Goal: Task Accomplishment & Management: Manage account settings

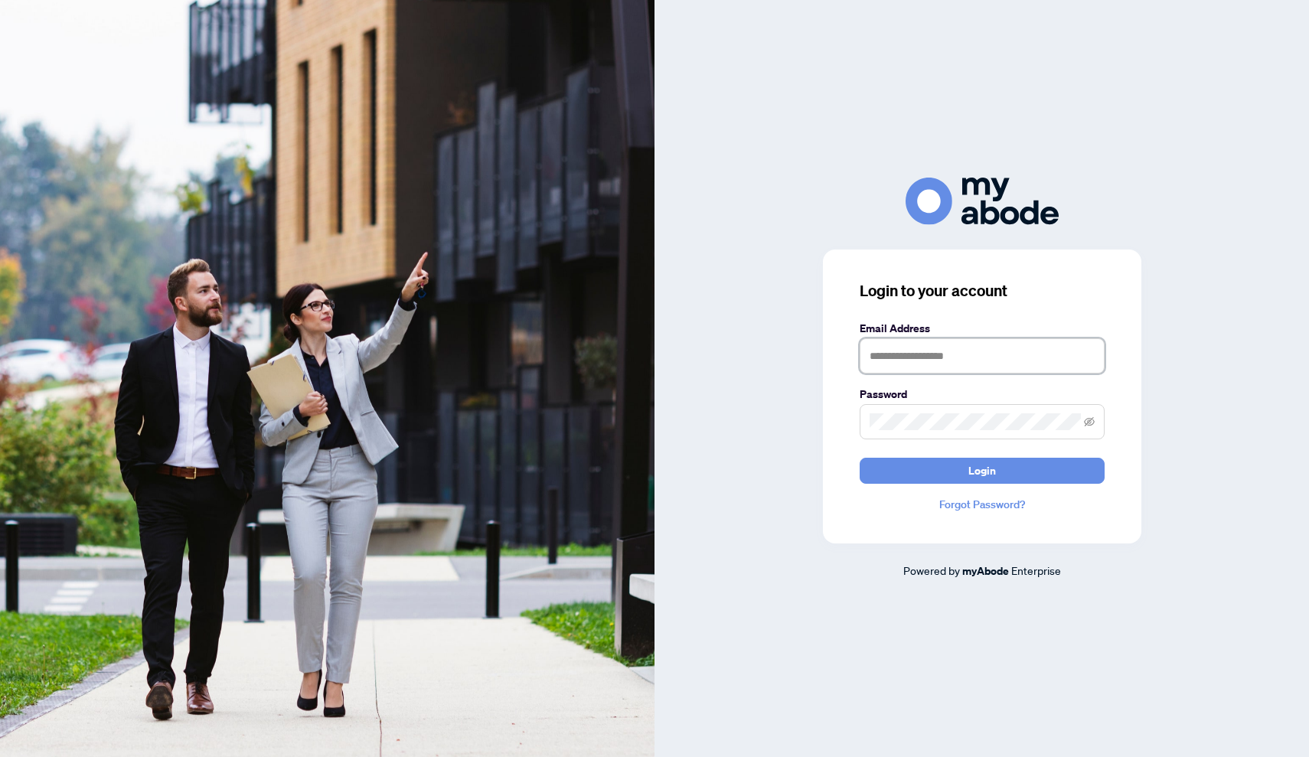
type input "**********"
click at [951, 474] on button "Login" at bounding box center [982, 471] width 245 height 26
click at [989, 475] on span "Login" at bounding box center [982, 471] width 28 height 24
click at [1091, 419] on icon "eye-invisible" at bounding box center [1089, 420] width 11 height 9
click at [1016, 475] on button "Login" at bounding box center [982, 471] width 245 height 26
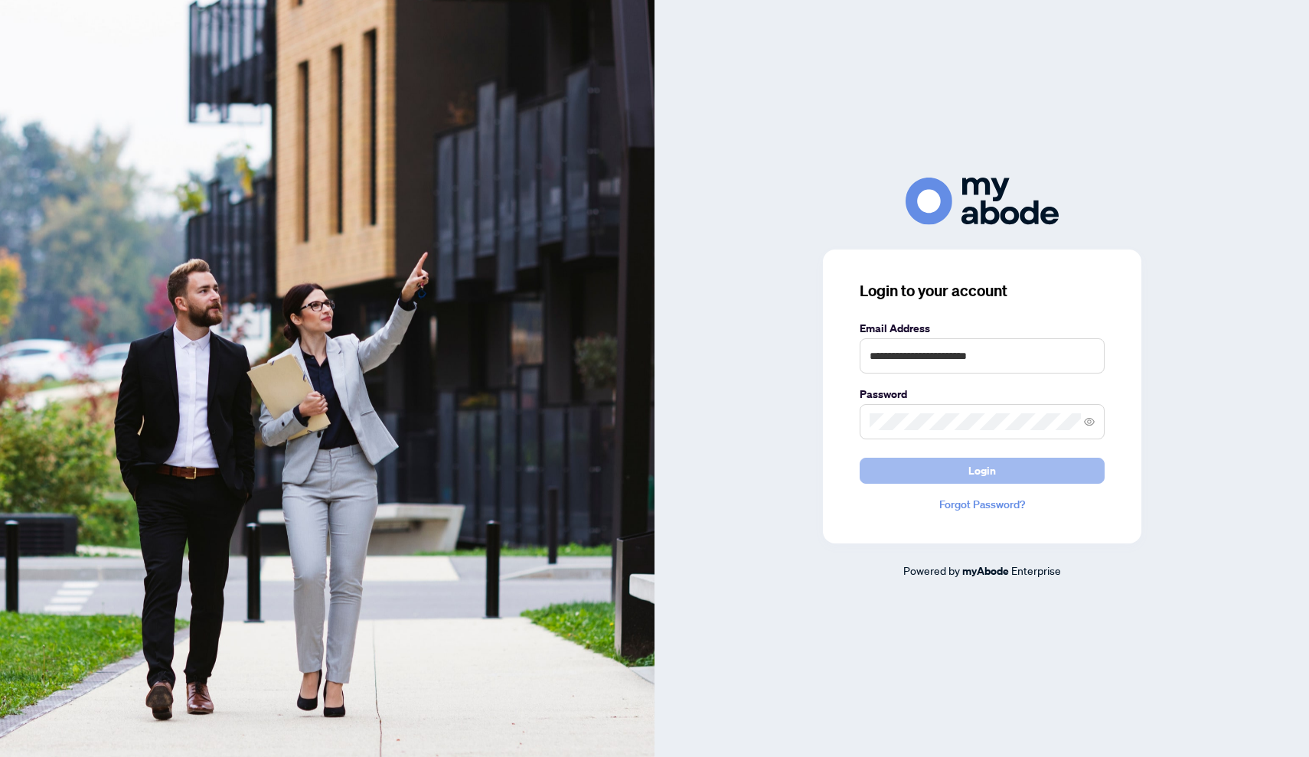
click at [975, 473] on span "Login" at bounding box center [982, 471] width 28 height 24
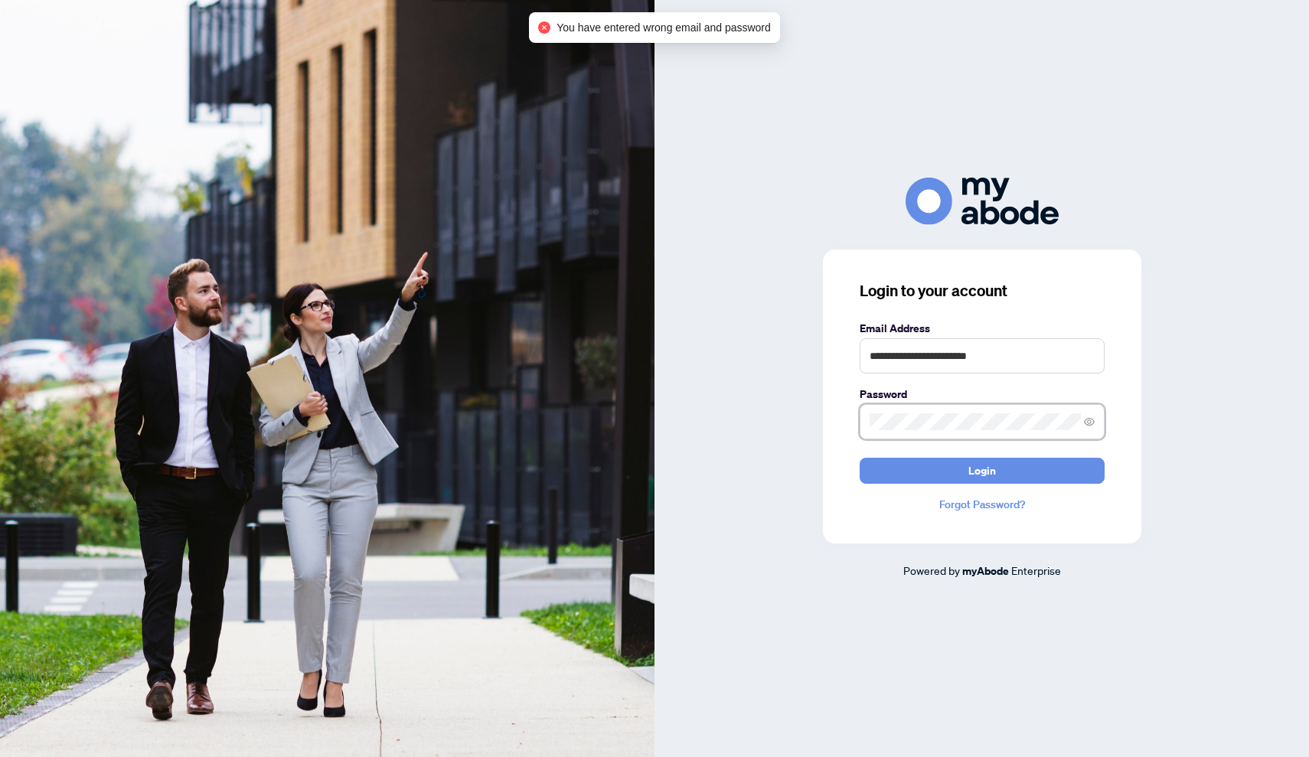
click at [848, 423] on div "**********" at bounding box center [982, 397] width 318 height 294
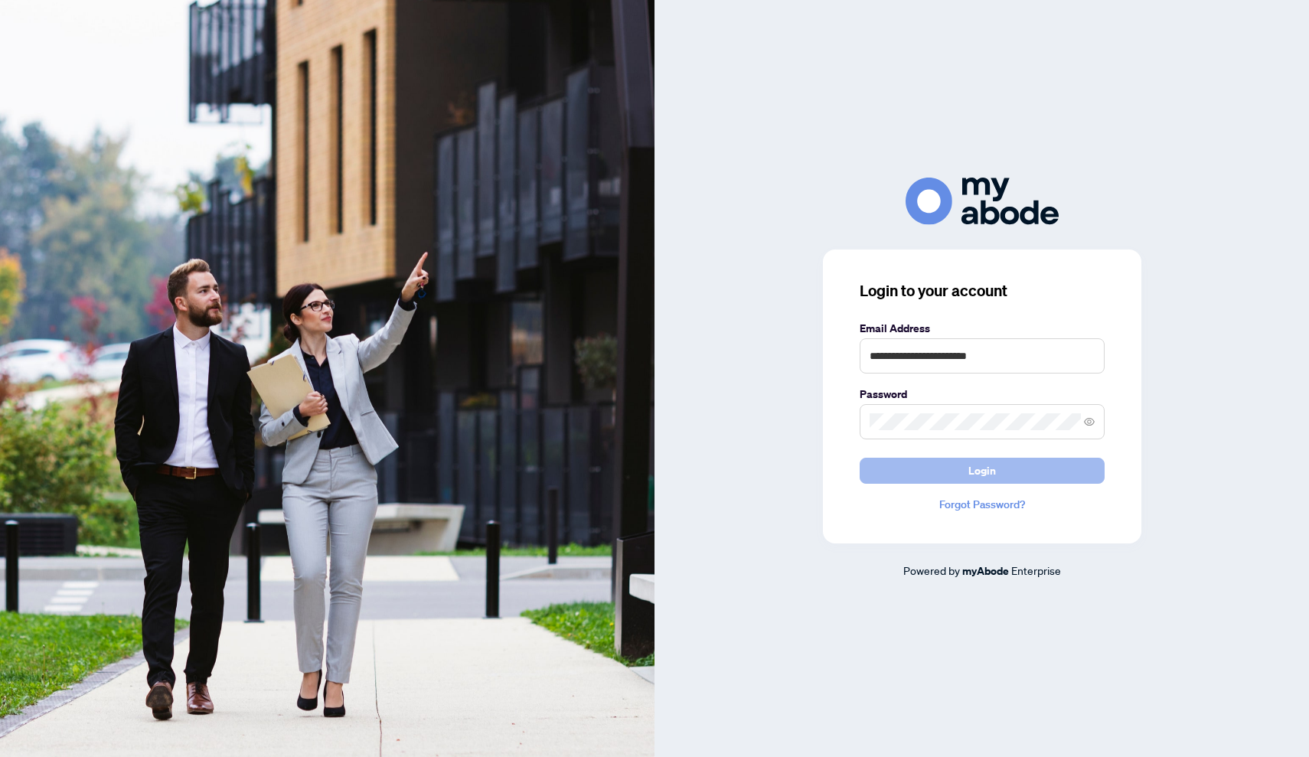
click at [955, 470] on button "Login" at bounding box center [982, 471] width 245 height 26
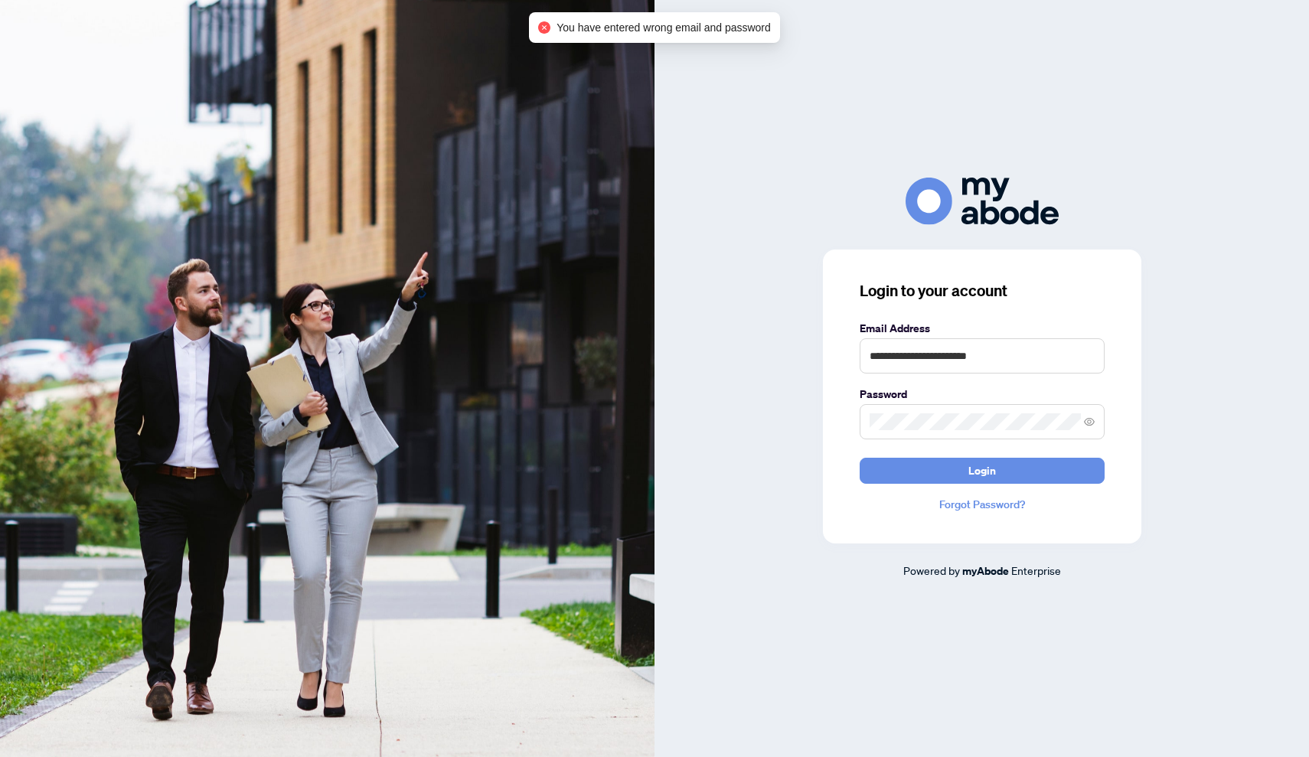
click at [970, 505] on link "Forgot Password?" at bounding box center [982, 504] width 245 height 17
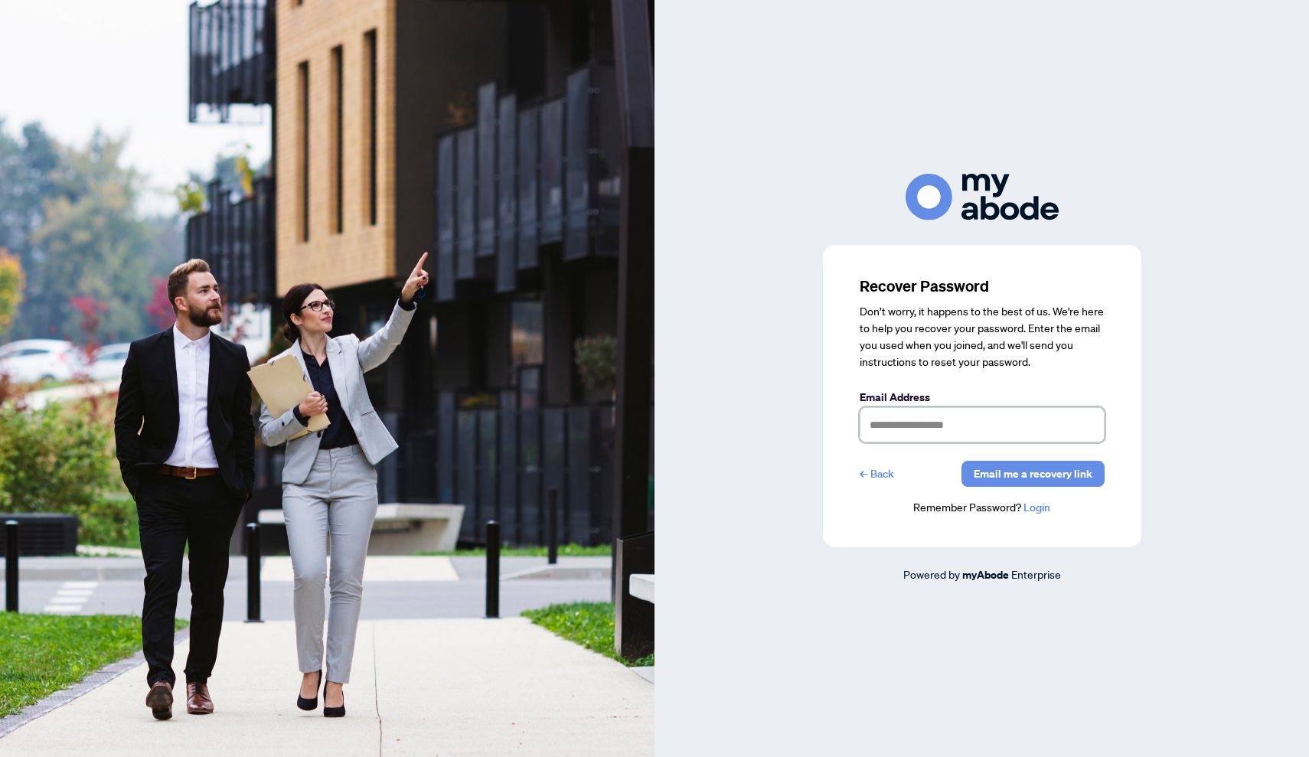
click at [910, 430] on input "text" at bounding box center [982, 424] width 245 height 35
type input "**********"
click at [1016, 479] on span "Email me a recovery link" at bounding box center [1033, 474] width 119 height 24
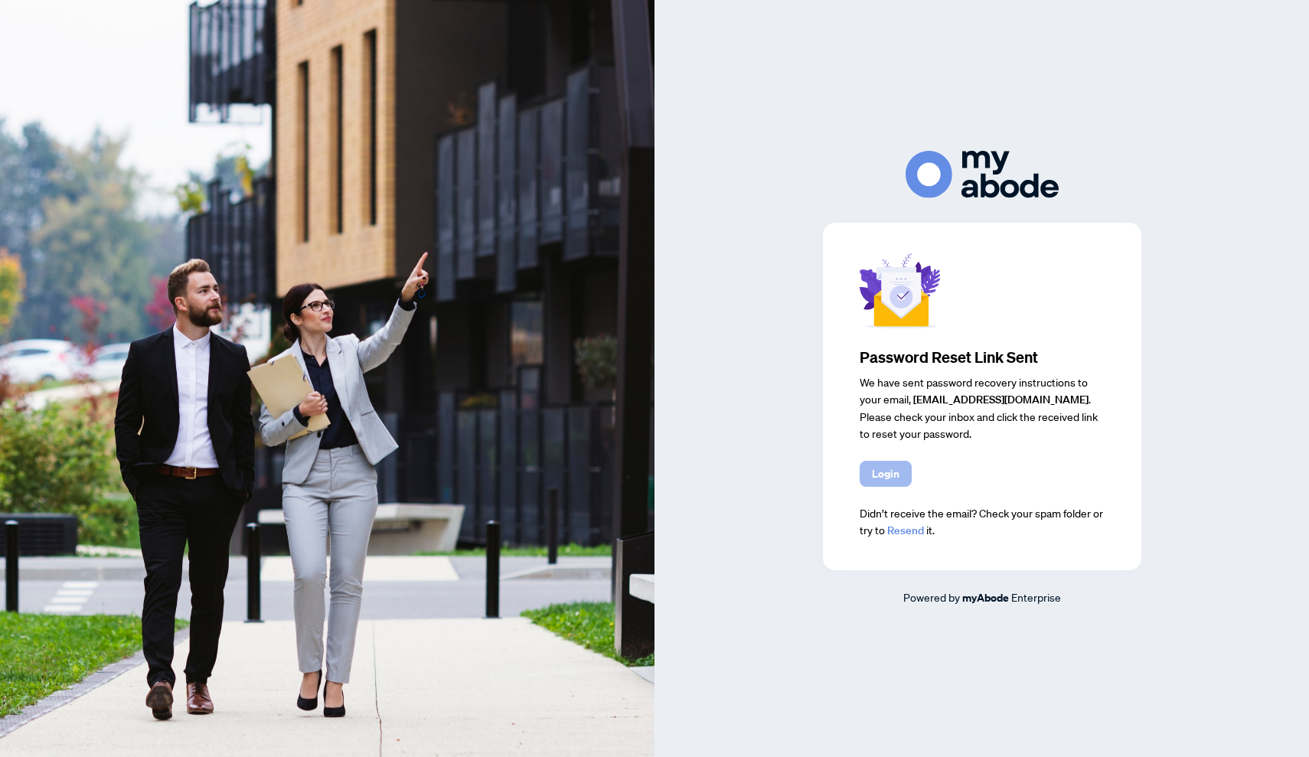
click at [885, 470] on span "Login" at bounding box center [886, 474] width 28 height 24
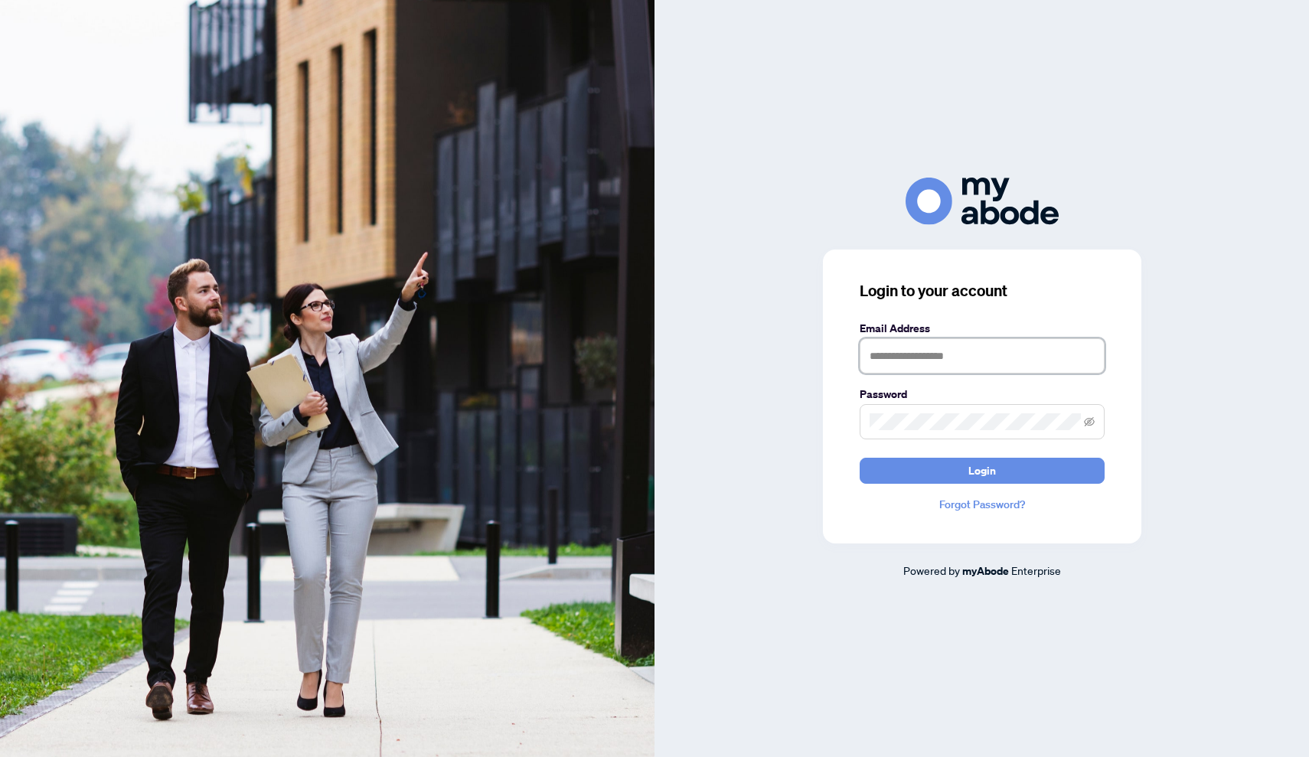
type input "**********"
click at [960, 469] on button "Login" at bounding box center [982, 471] width 245 height 26
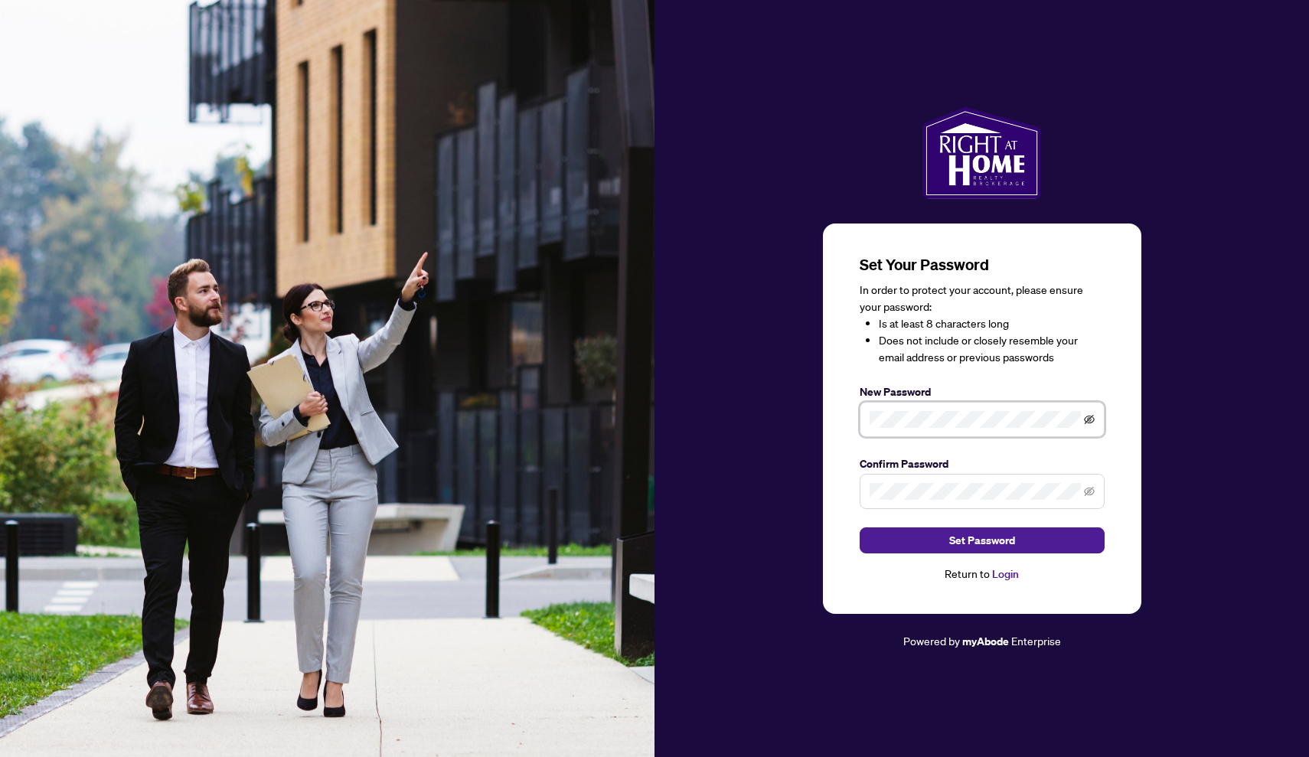
click at [1093, 420] on icon "eye-invisible" at bounding box center [1089, 419] width 11 height 11
click at [1089, 486] on icon "eye-invisible" at bounding box center [1089, 491] width 11 height 11
click at [1000, 547] on span "Set Password" at bounding box center [982, 540] width 66 height 24
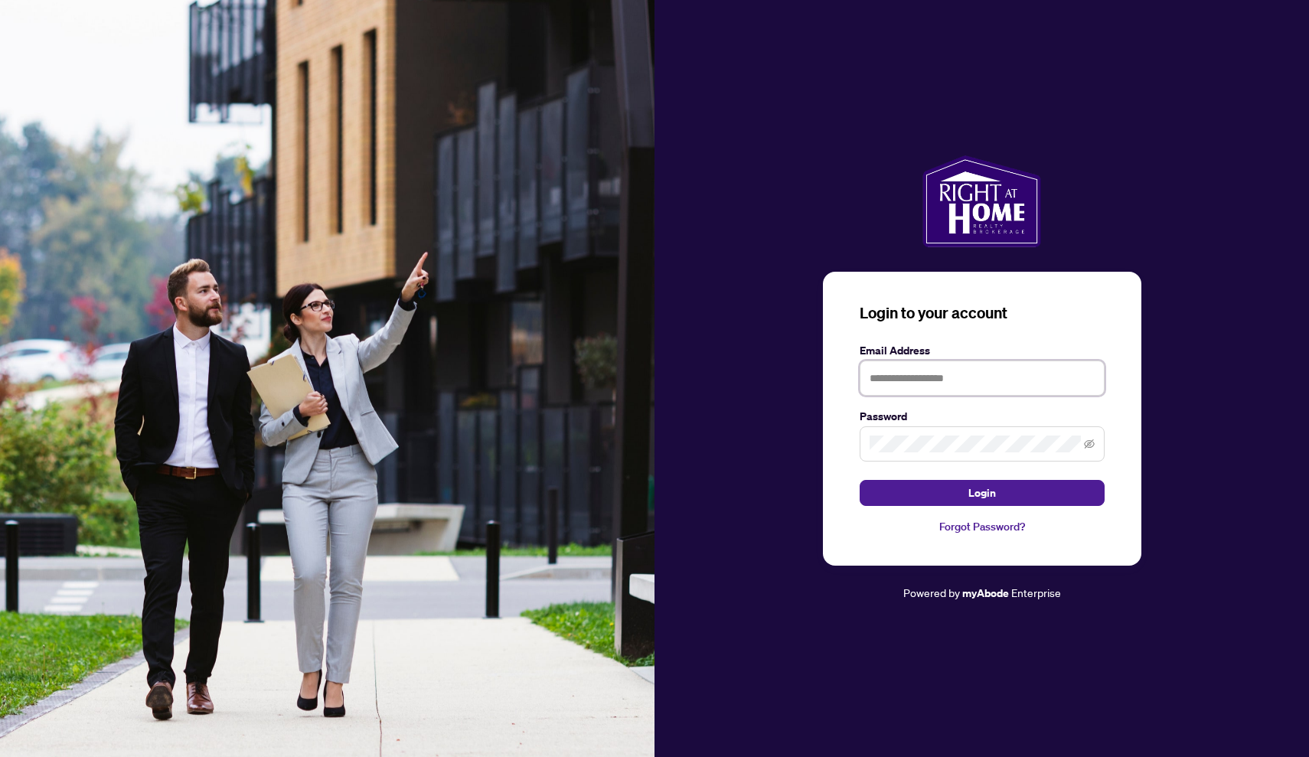
type input "**********"
click at [954, 492] on button "Login" at bounding box center [982, 493] width 245 height 26
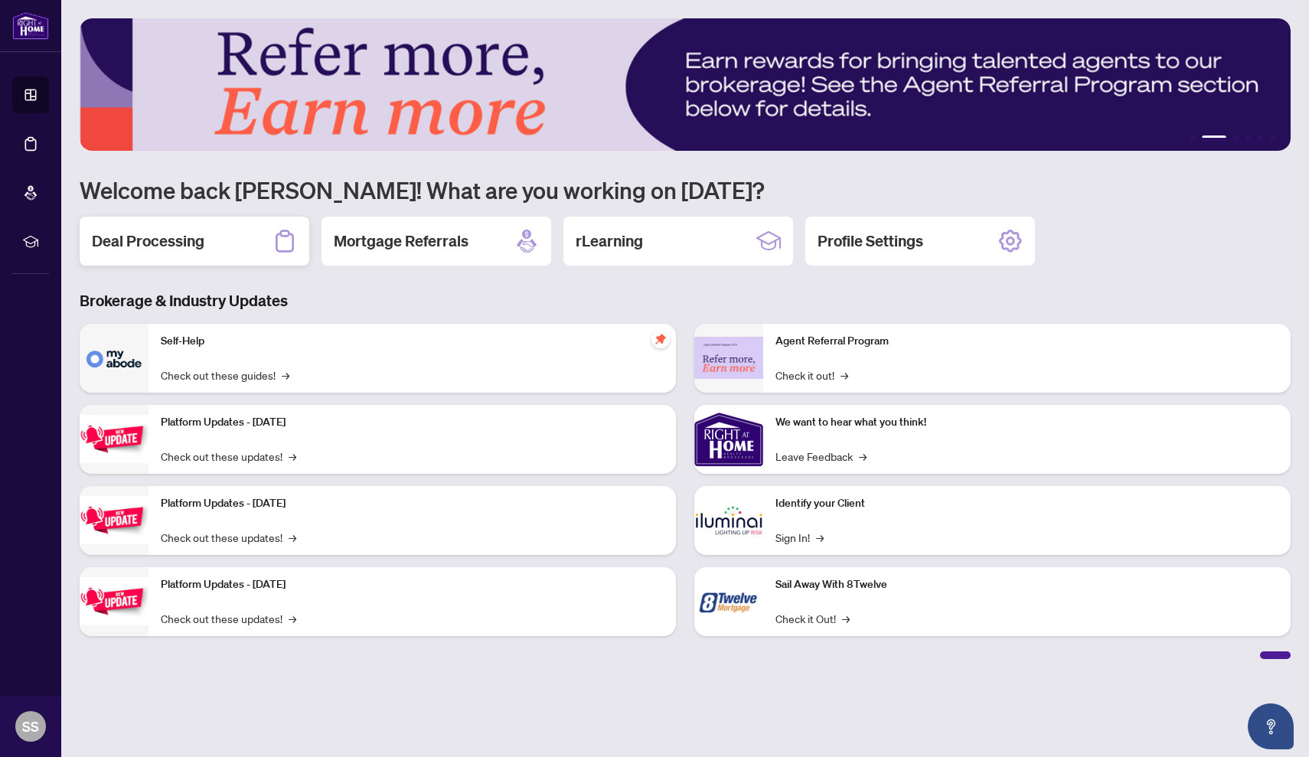
click at [174, 248] on h2 "Deal Processing" at bounding box center [148, 240] width 113 height 21
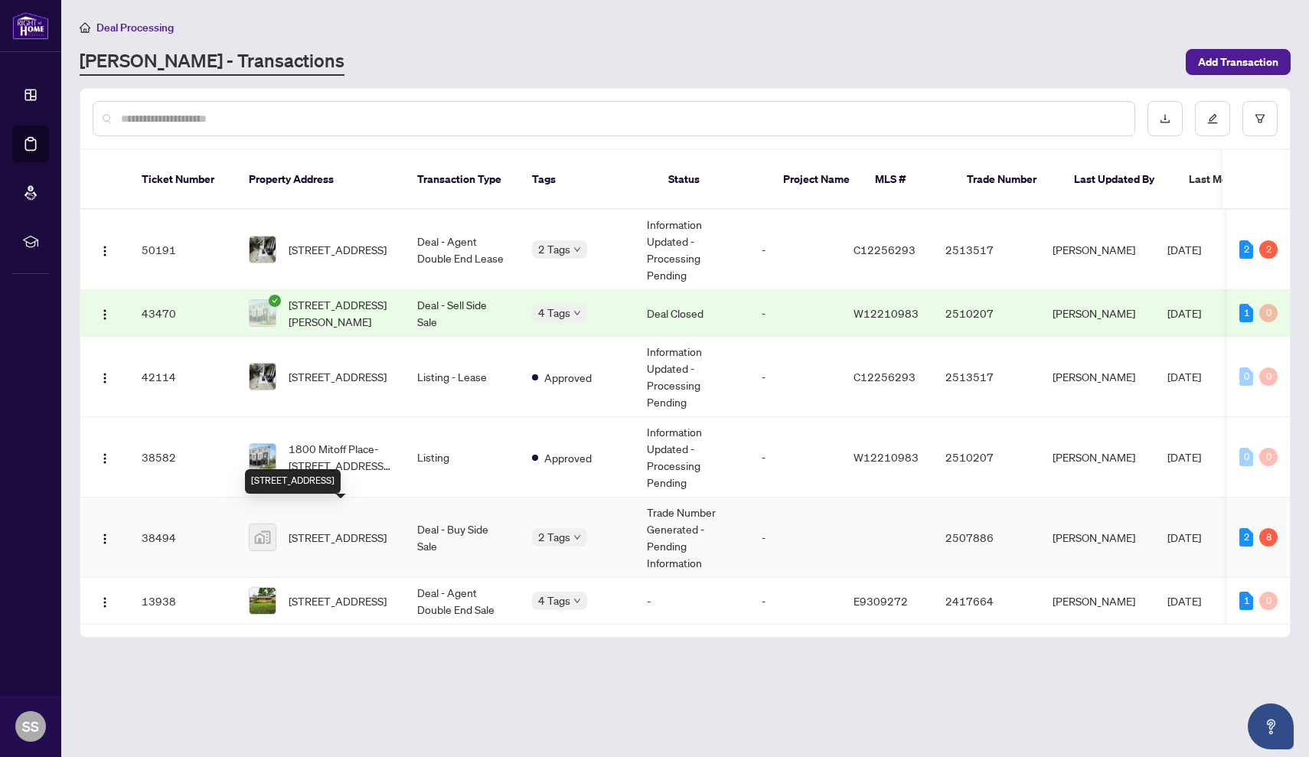
click at [308, 529] on span "[STREET_ADDRESS]" at bounding box center [338, 537] width 98 height 17
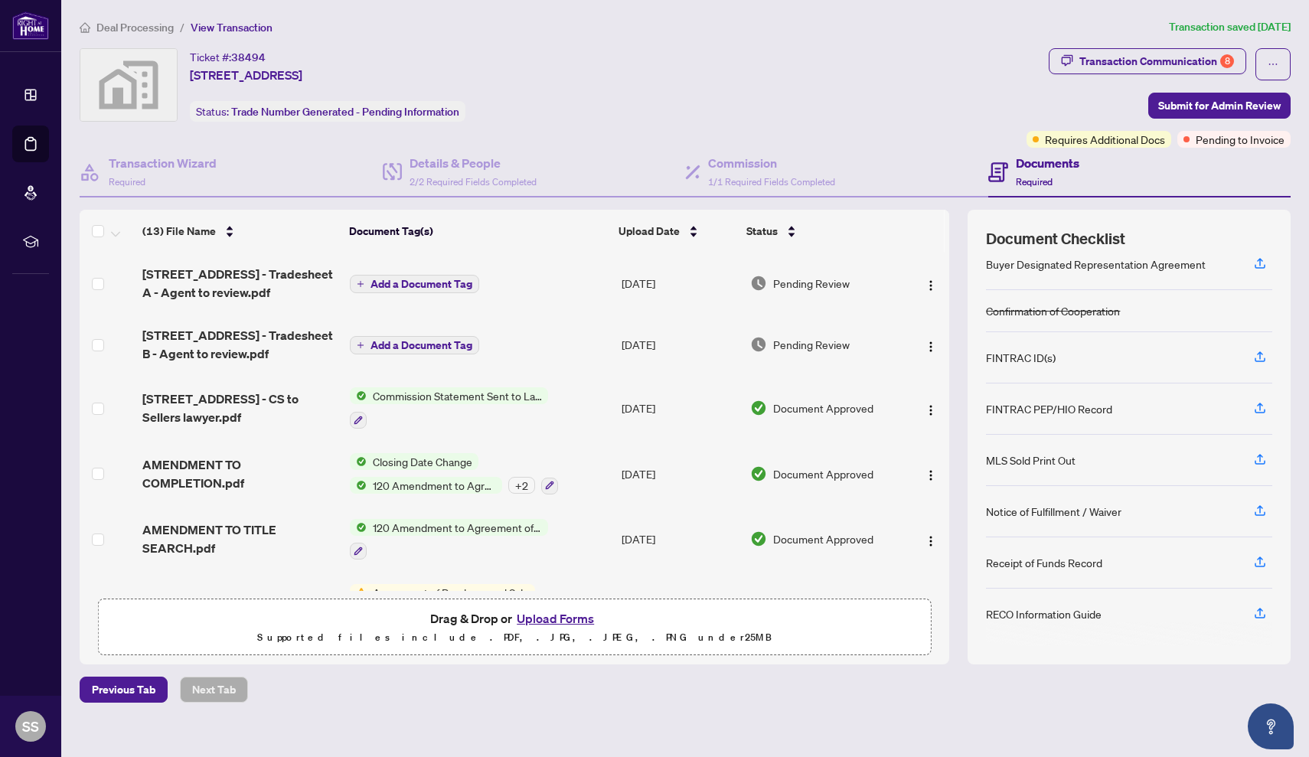
click at [468, 398] on span "Commission Statement Sent to Lawyer" at bounding box center [457, 395] width 181 height 17
click at [227, 403] on span "[STREET_ADDRESS] - CS to Sellers lawyer.pdf" at bounding box center [239, 408] width 195 height 37
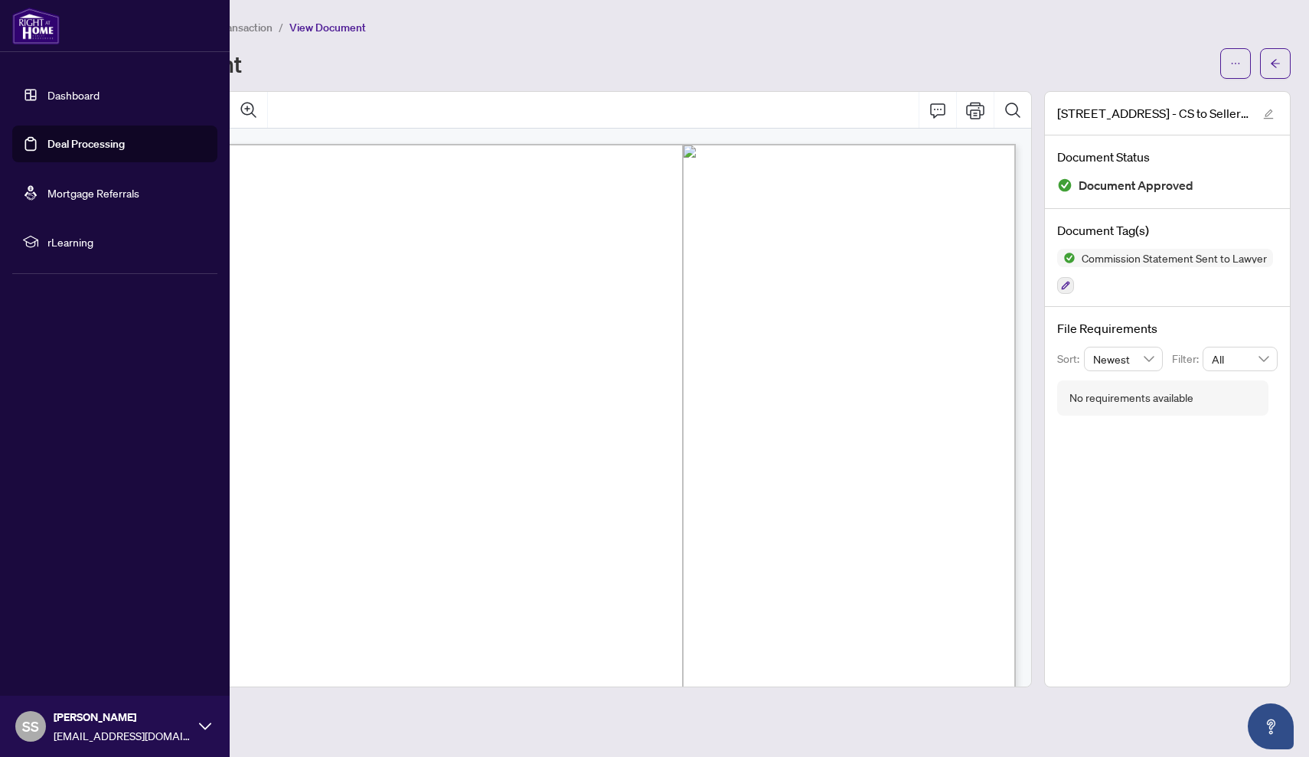
click at [83, 143] on link "Deal Processing" at bounding box center [85, 144] width 77 height 14
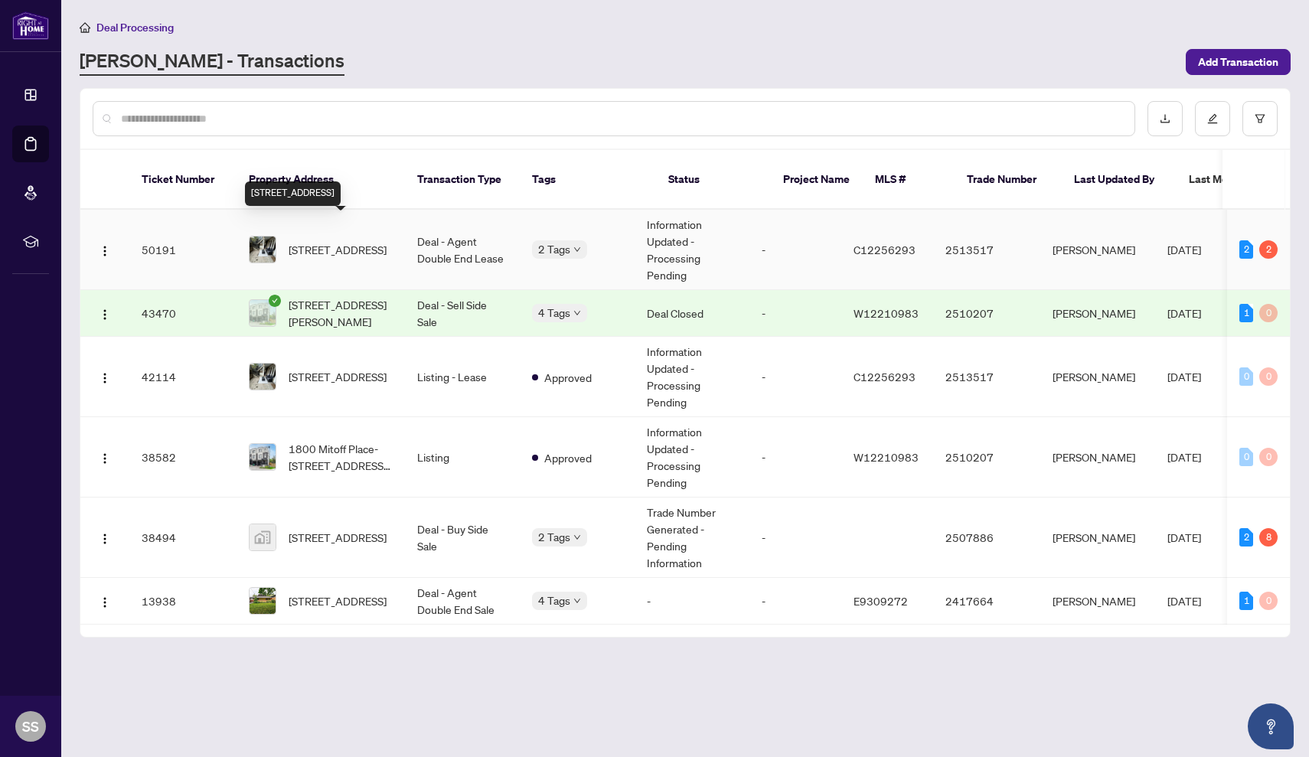
click at [333, 242] on span "[STREET_ADDRESS]" at bounding box center [338, 249] width 98 height 17
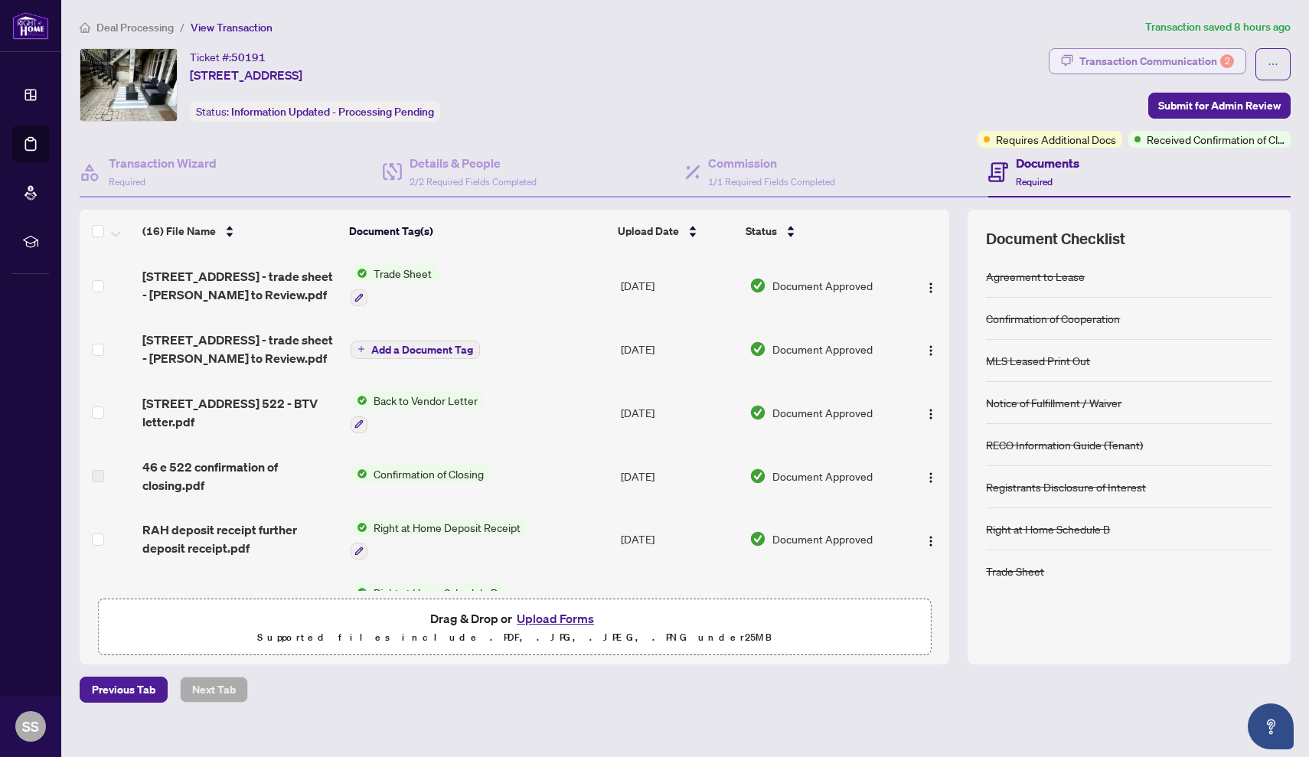
click at [1191, 59] on div "Transaction Communication 2" at bounding box center [1157, 61] width 155 height 24
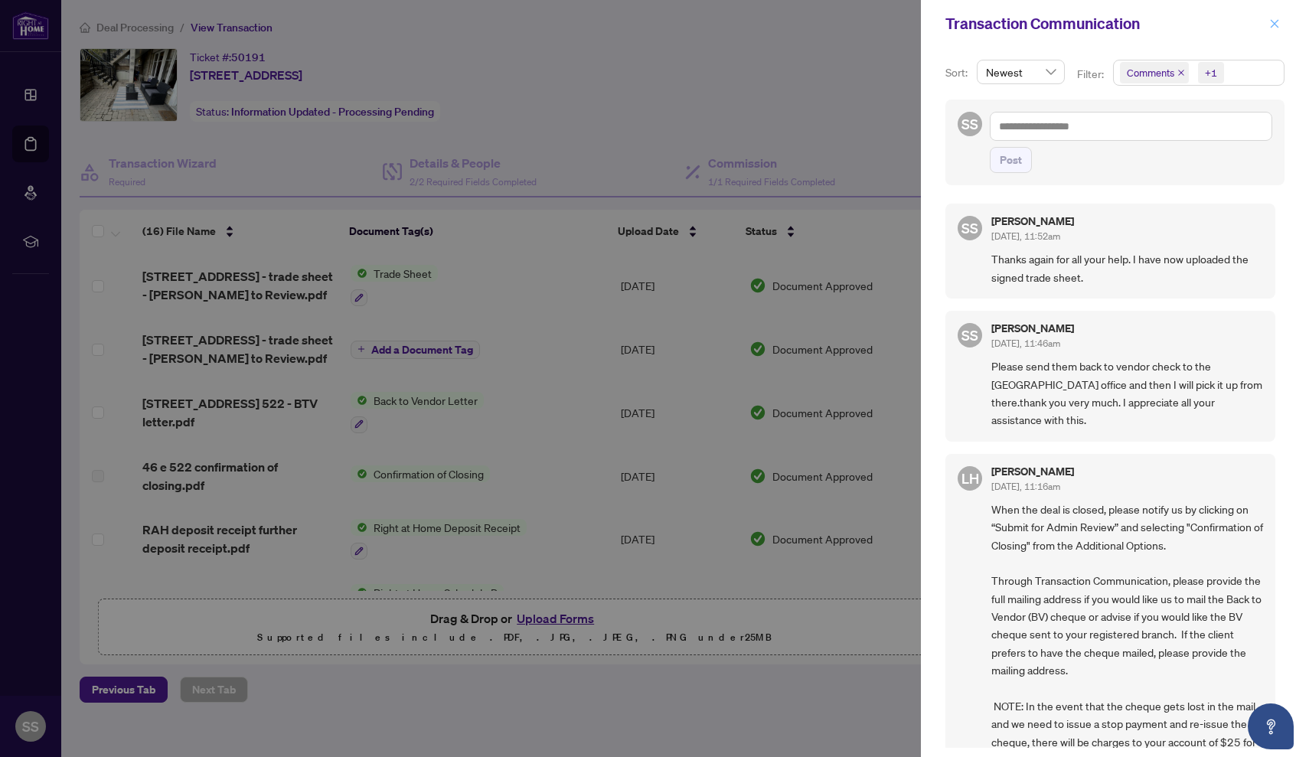
click at [1275, 28] on icon "close" at bounding box center [1274, 23] width 11 height 11
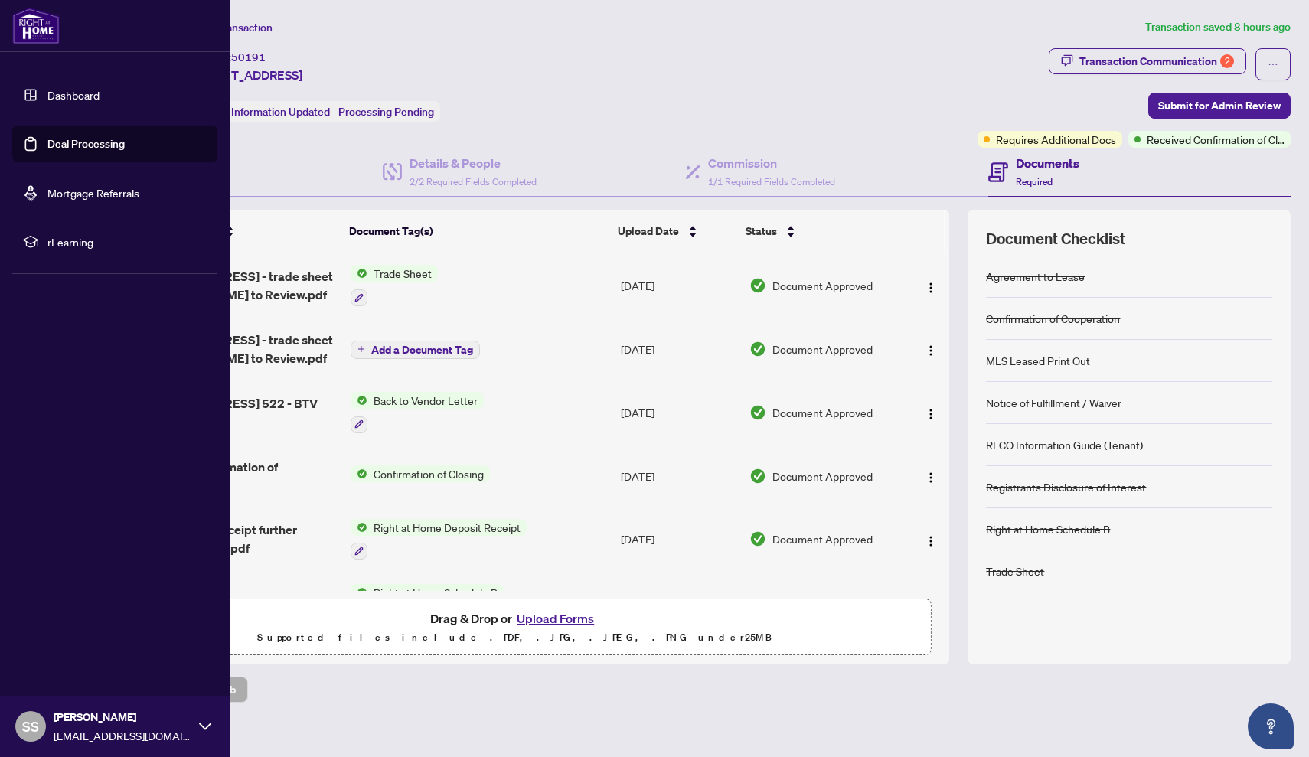
click at [80, 142] on link "Deal Processing" at bounding box center [85, 144] width 77 height 14
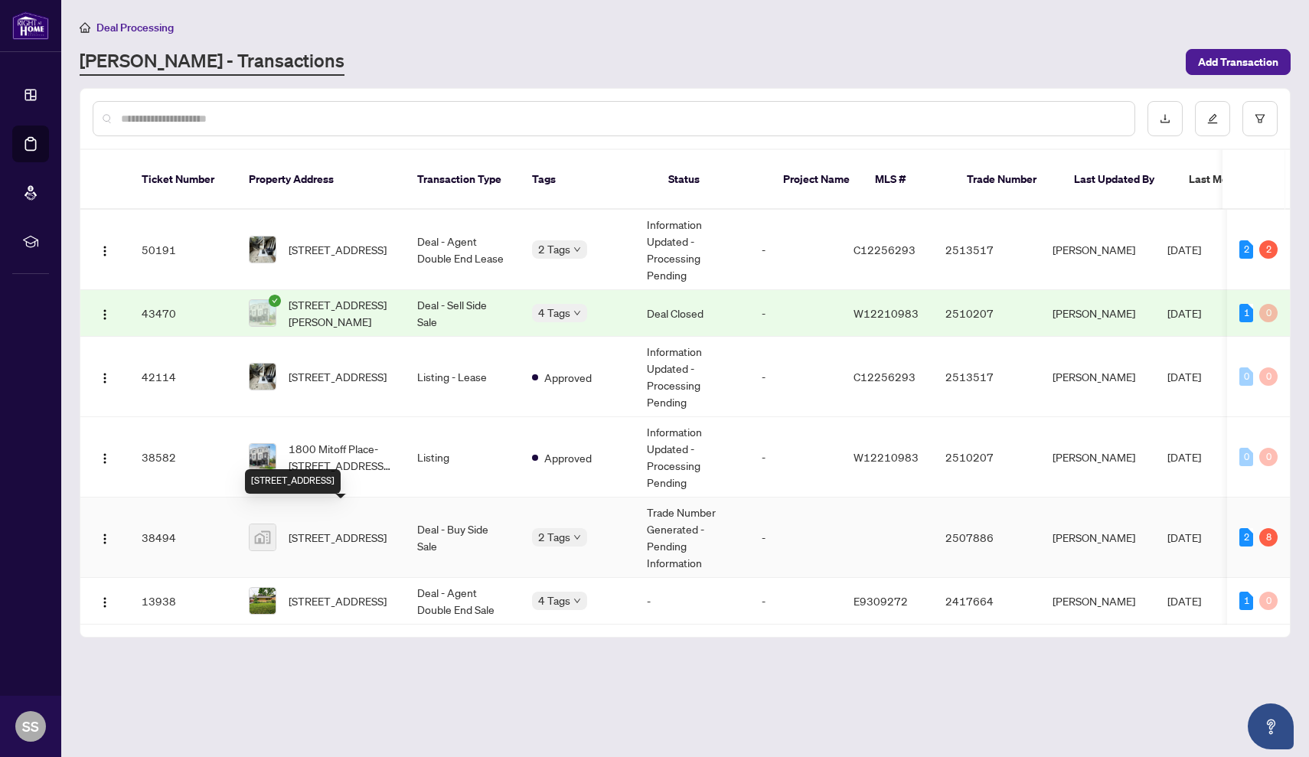
click at [309, 529] on span "[STREET_ADDRESS]" at bounding box center [338, 537] width 98 height 17
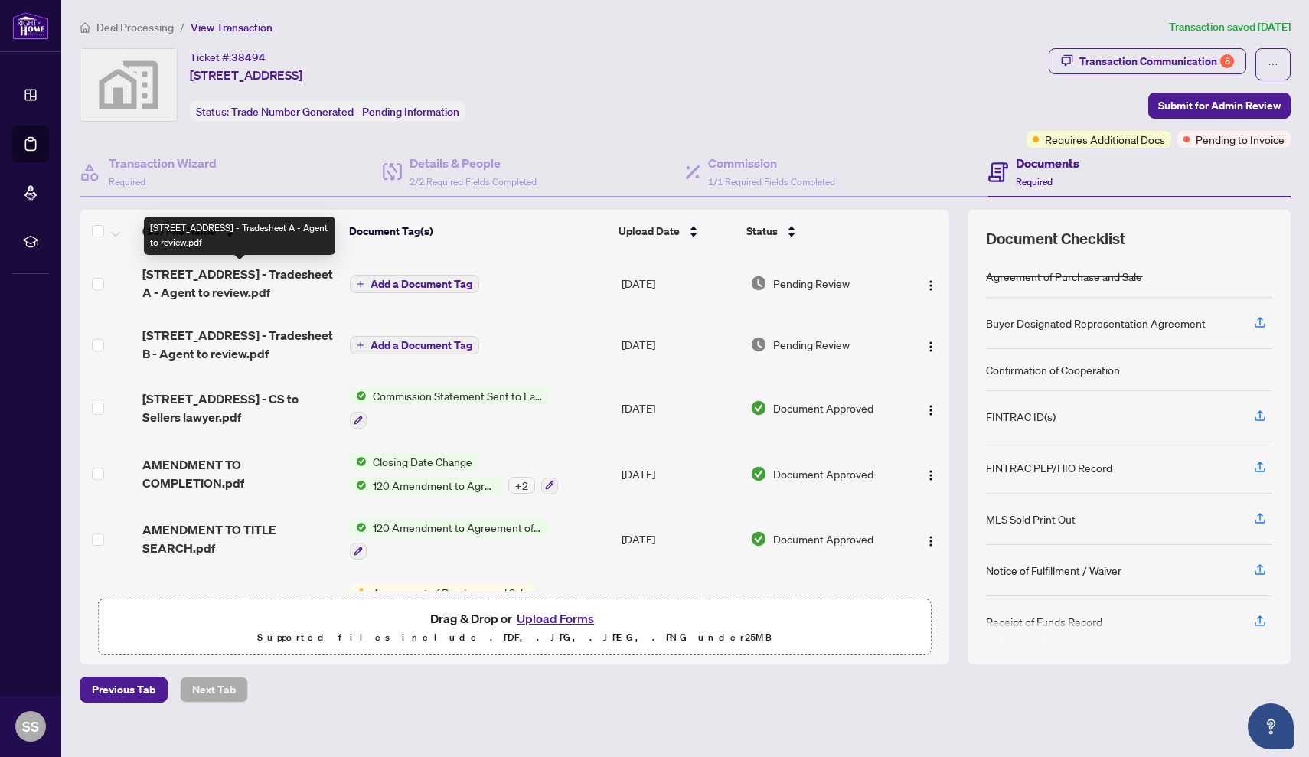
click at [232, 283] on span "[STREET_ADDRESS] - Tradesheet A - Agent to review.pdf" at bounding box center [239, 283] width 195 height 37
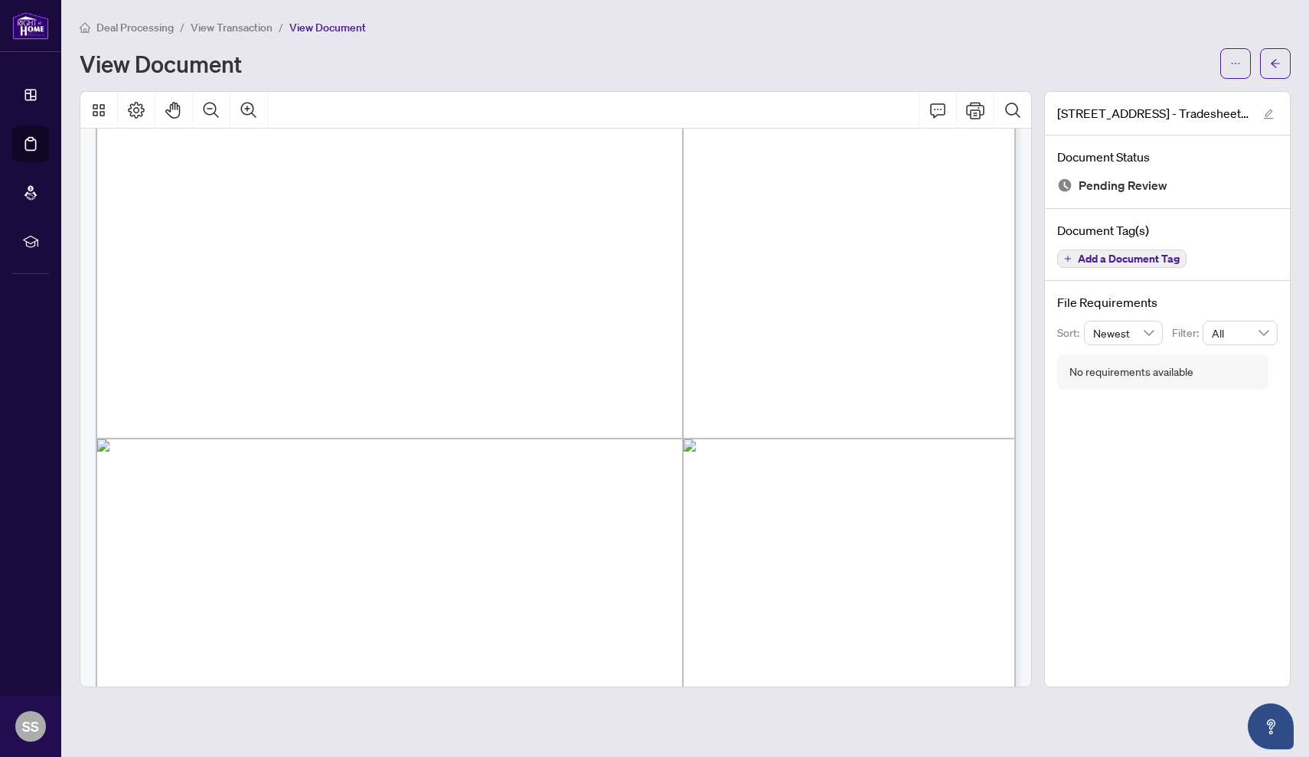
scroll to position [297, 0]
click at [1275, 64] on icon "arrow-left" at bounding box center [1275, 63] width 11 height 11
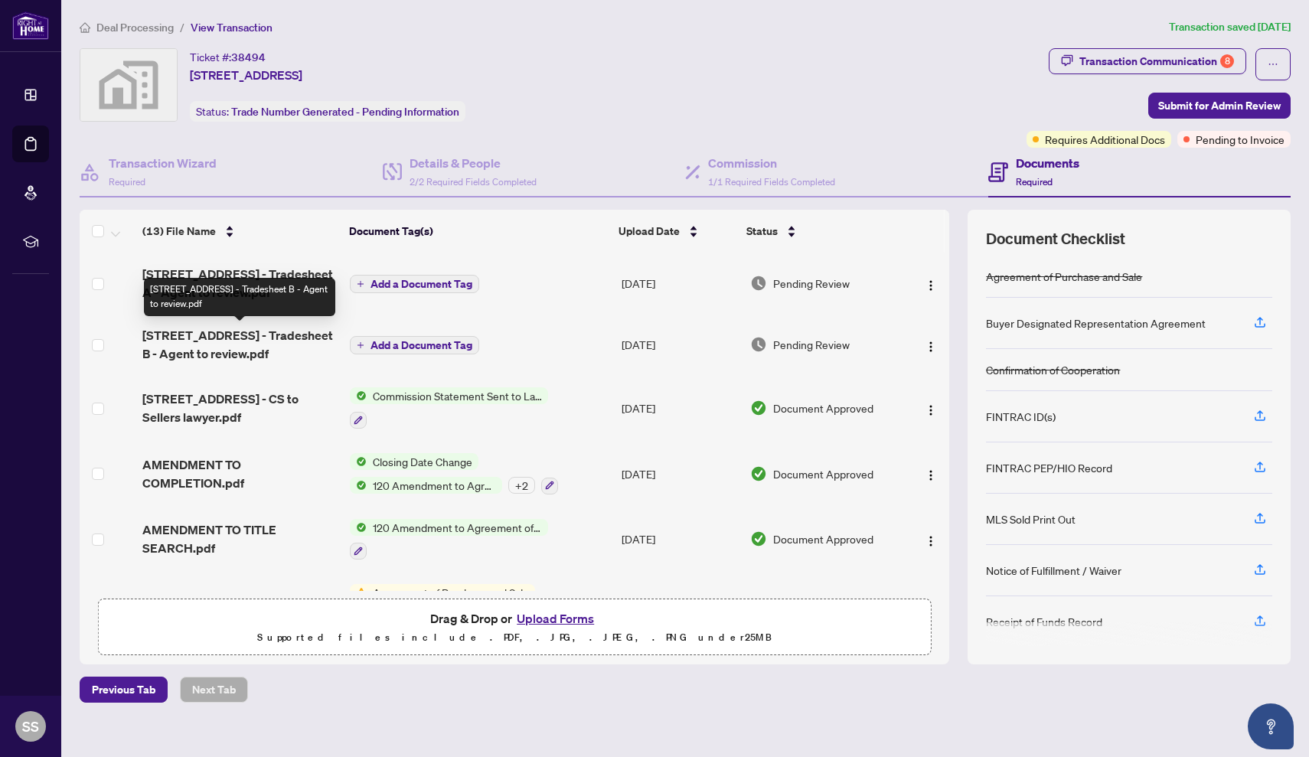
click at [280, 340] on span "[STREET_ADDRESS] - Tradesheet B - Agent to review.pdf" at bounding box center [239, 344] width 195 height 37
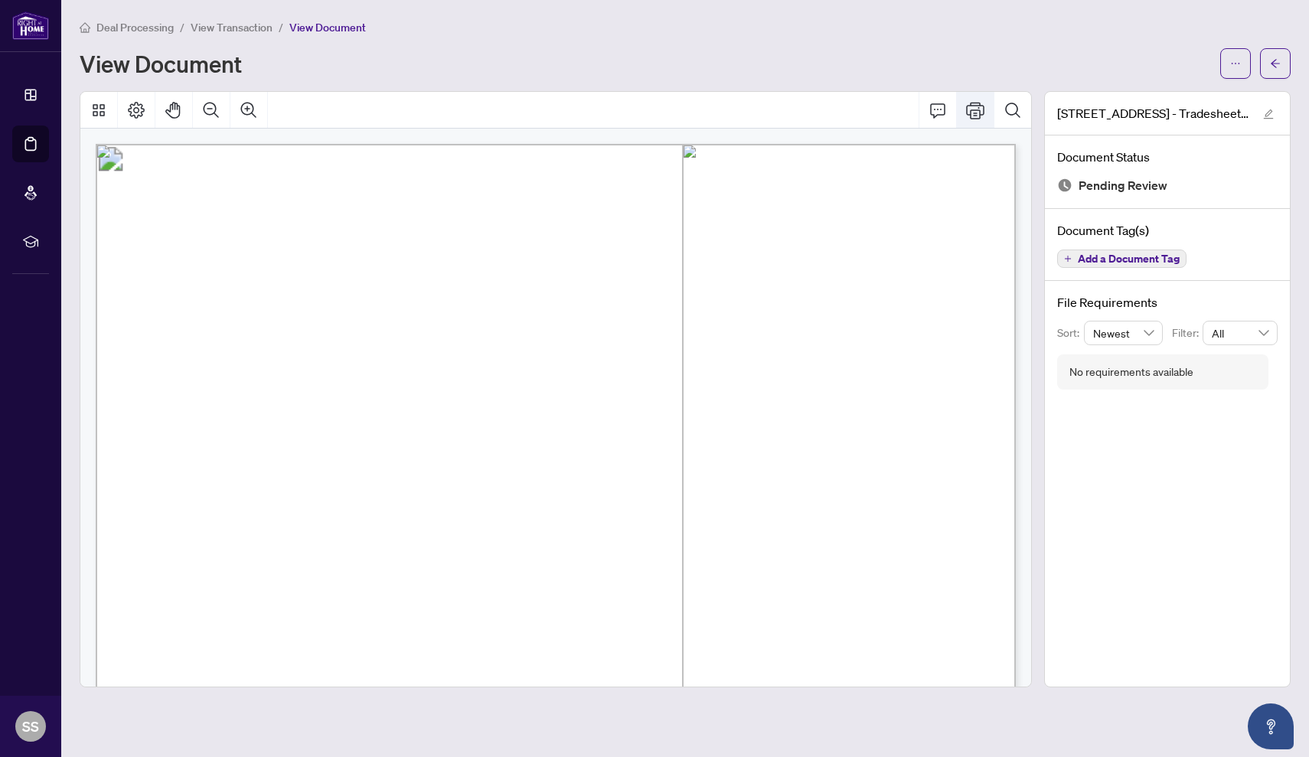
click at [978, 116] on icon "Print" at bounding box center [975, 110] width 18 height 18
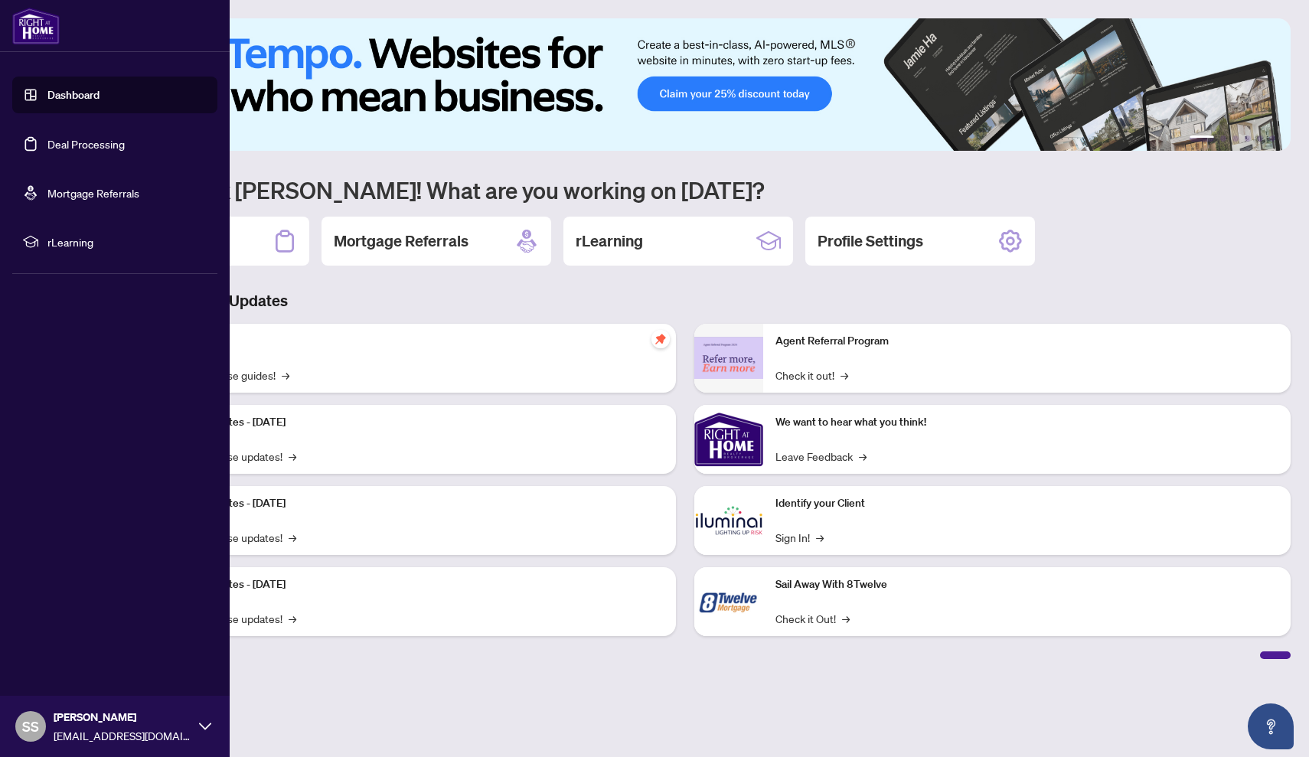
click at [76, 142] on link "Deal Processing" at bounding box center [85, 144] width 77 height 14
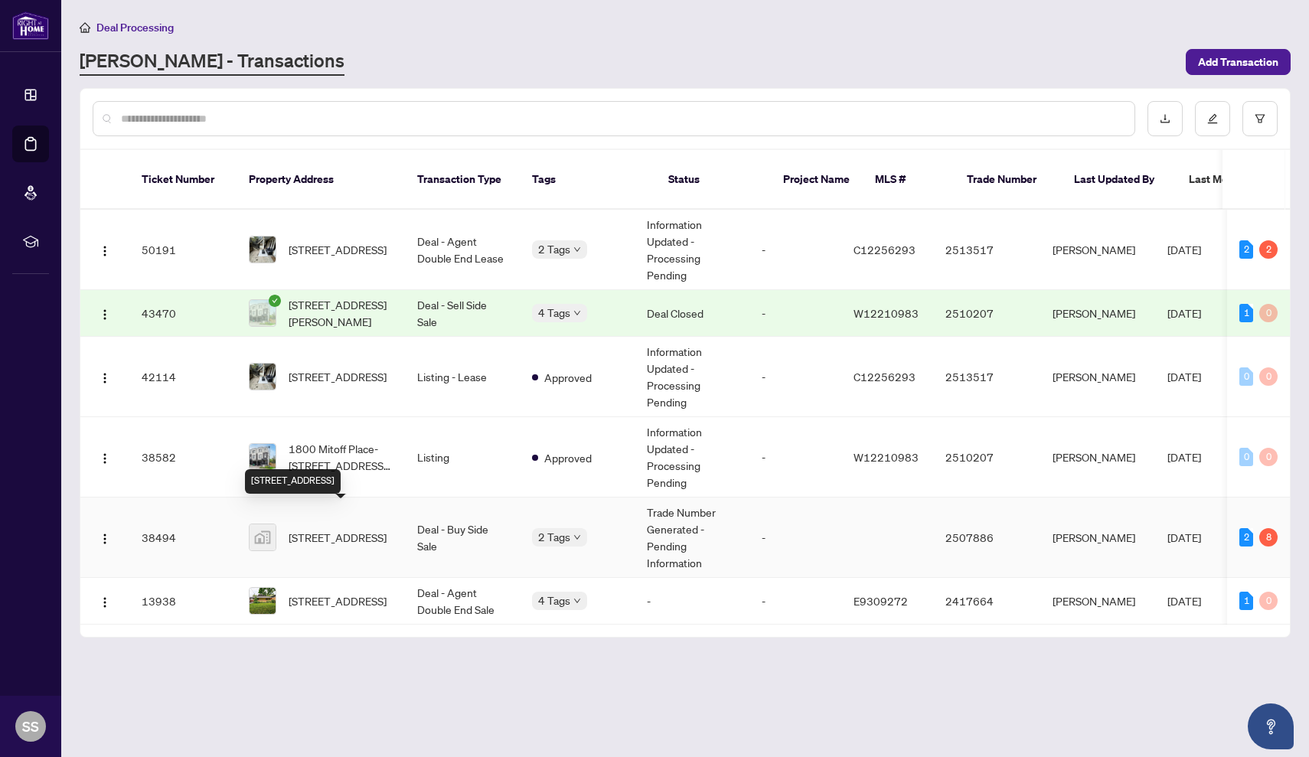
click at [318, 530] on span "1386 Bough Beeches Boulevard, Mississauga, ON, Canada" at bounding box center [338, 537] width 98 height 17
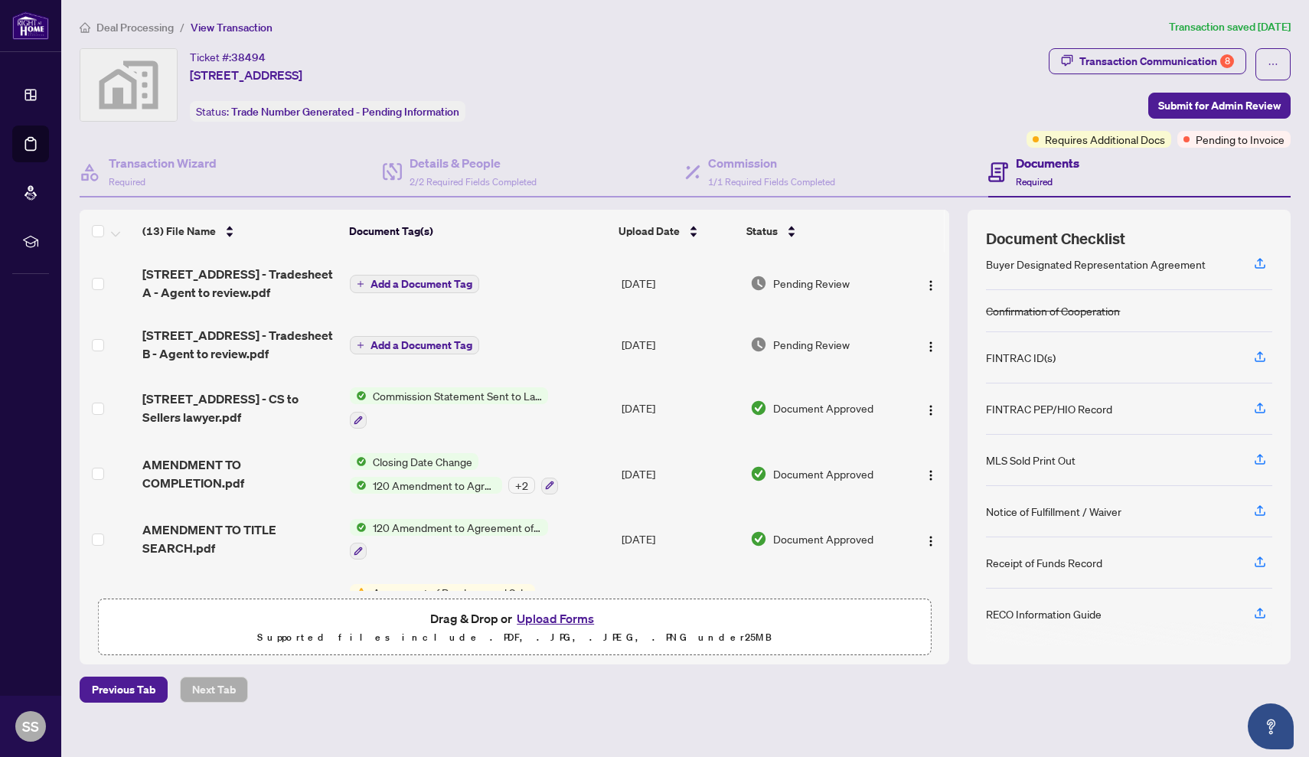
scroll to position [59, 0]
click at [554, 617] on button "Upload Forms" at bounding box center [555, 619] width 87 height 20
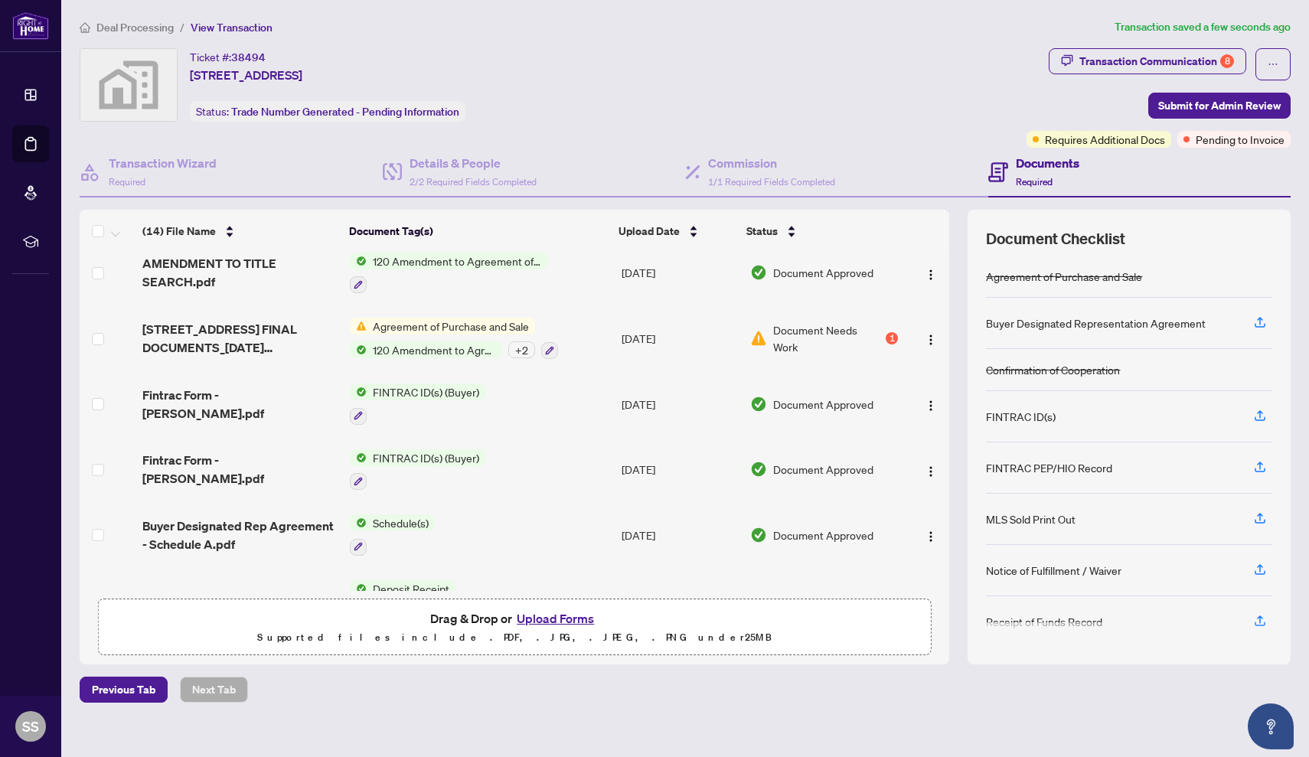
scroll to position [328, 0]
click at [889, 339] on div "1" at bounding box center [892, 338] width 12 height 12
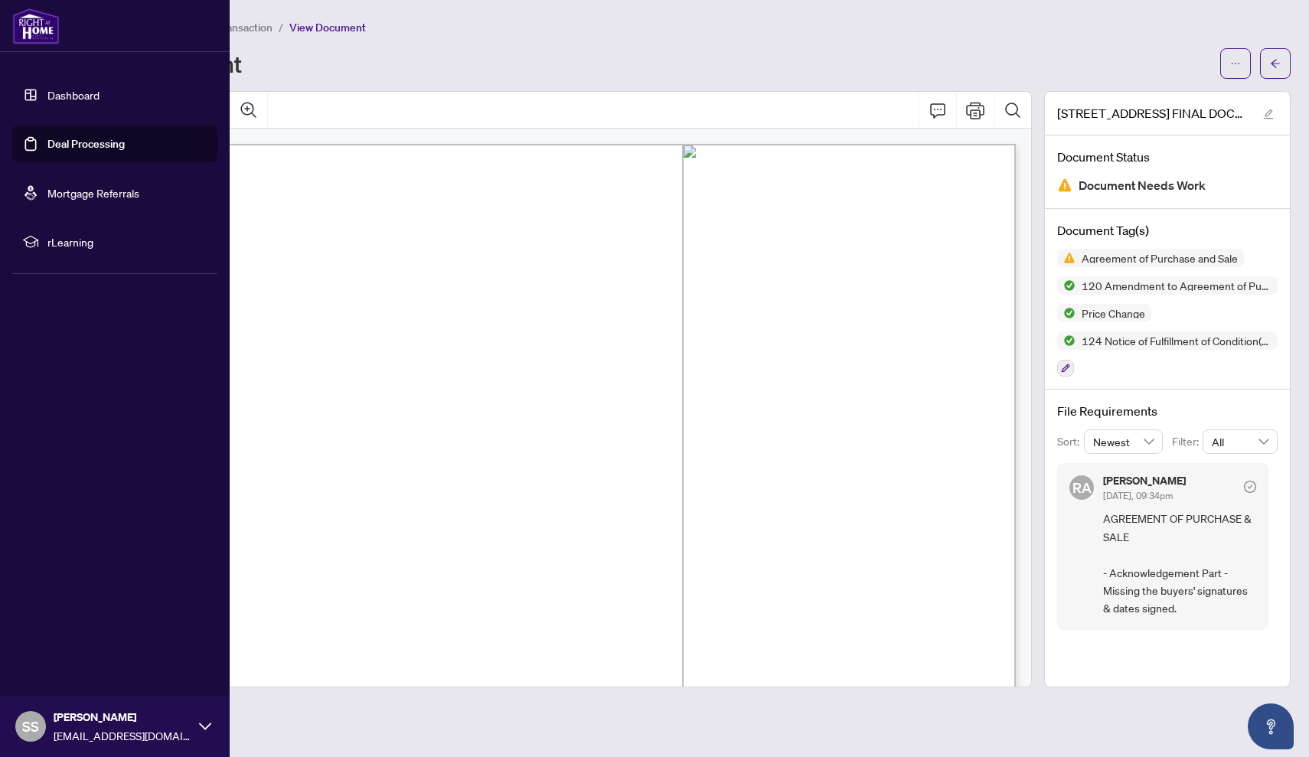
click at [74, 142] on link "Deal Processing" at bounding box center [85, 144] width 77 height 14
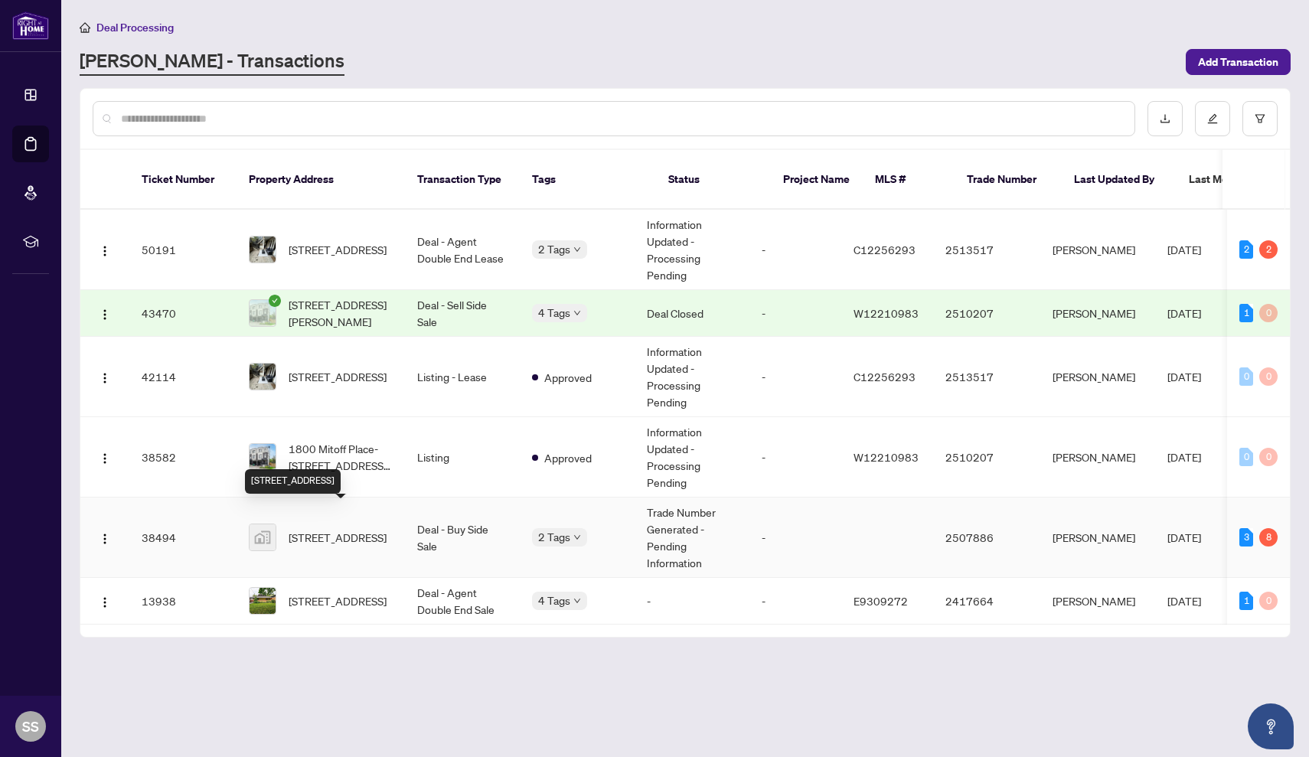
click at [338, 529] on span "[STREET_ADDRESS]" at bounding box center [338, 537] width 98 height 17
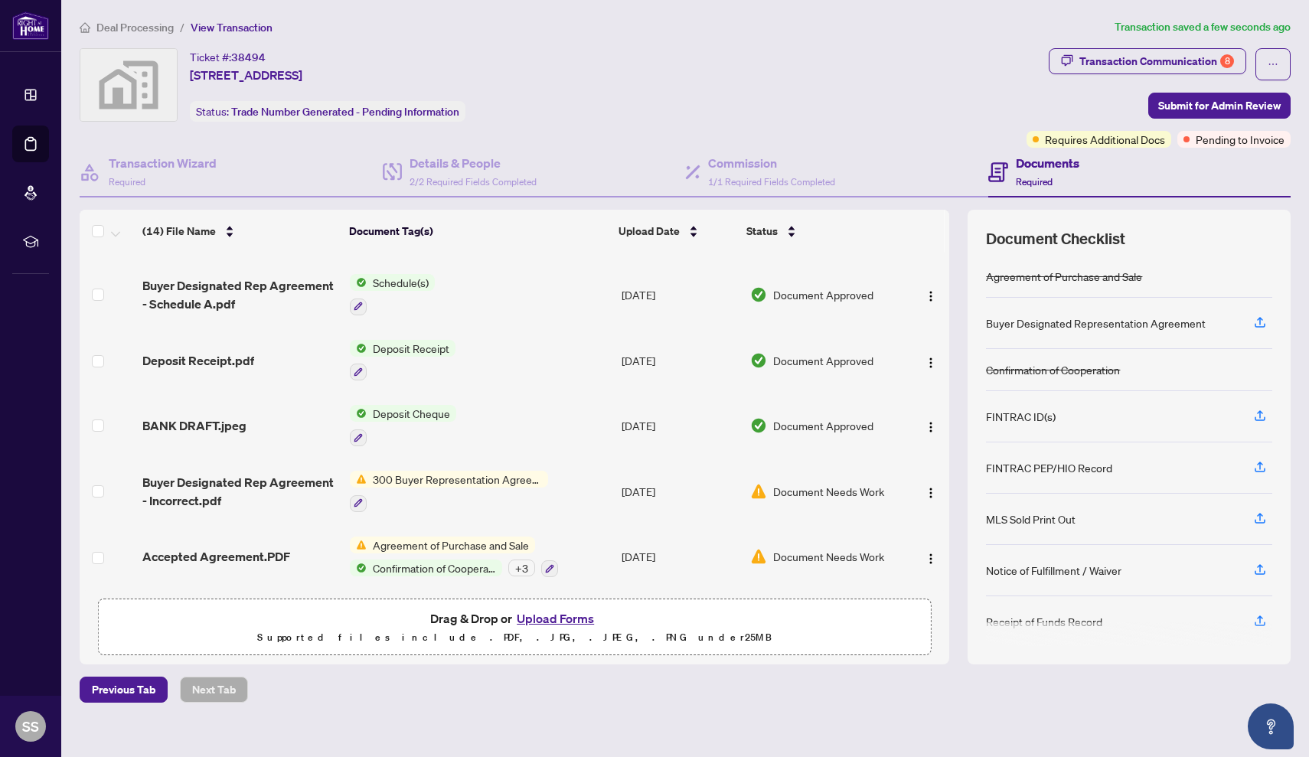
scroll to position [576, 0]
click at [485, 472] on span "300 Buyer Representation Agreement - Authority for Purchase or Lease" at bounding box center [457, 479] width 181 height 17
